Goal: Information Seeking & Learning: Learn about a topic

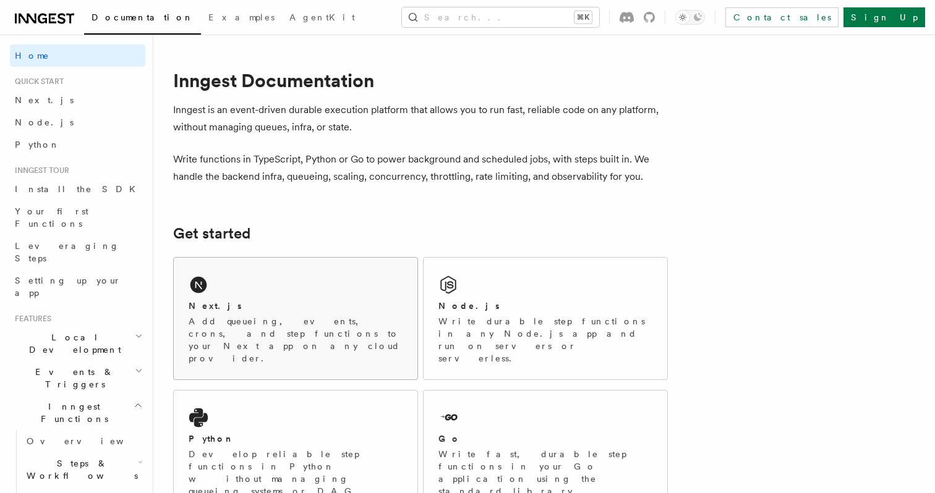
click at [307, 279] on div "Next.js Add queueing, events, crons, and step functions to your Next app on any…" at bounding box center [296, 319] width 244 height 122
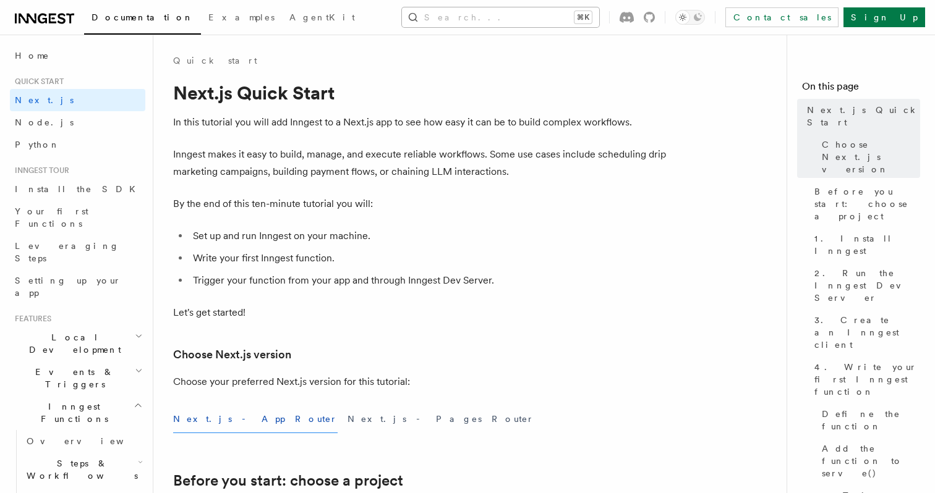
click at [532, 8] on button "Search... ⌘K" at bounding box center [500, 17] width 197 height 20
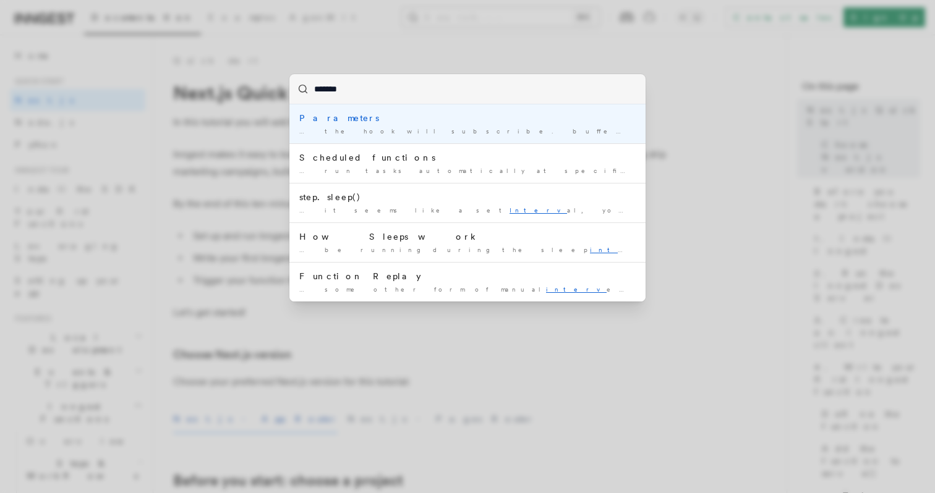
type input "********"
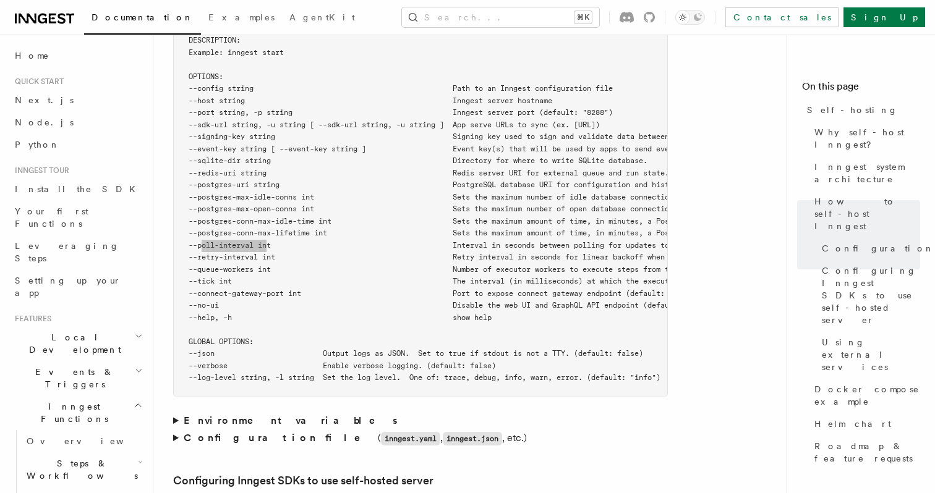
scroll to position [2267, 0]
